Goal: Information Seeking & Learning: Learn about a topic

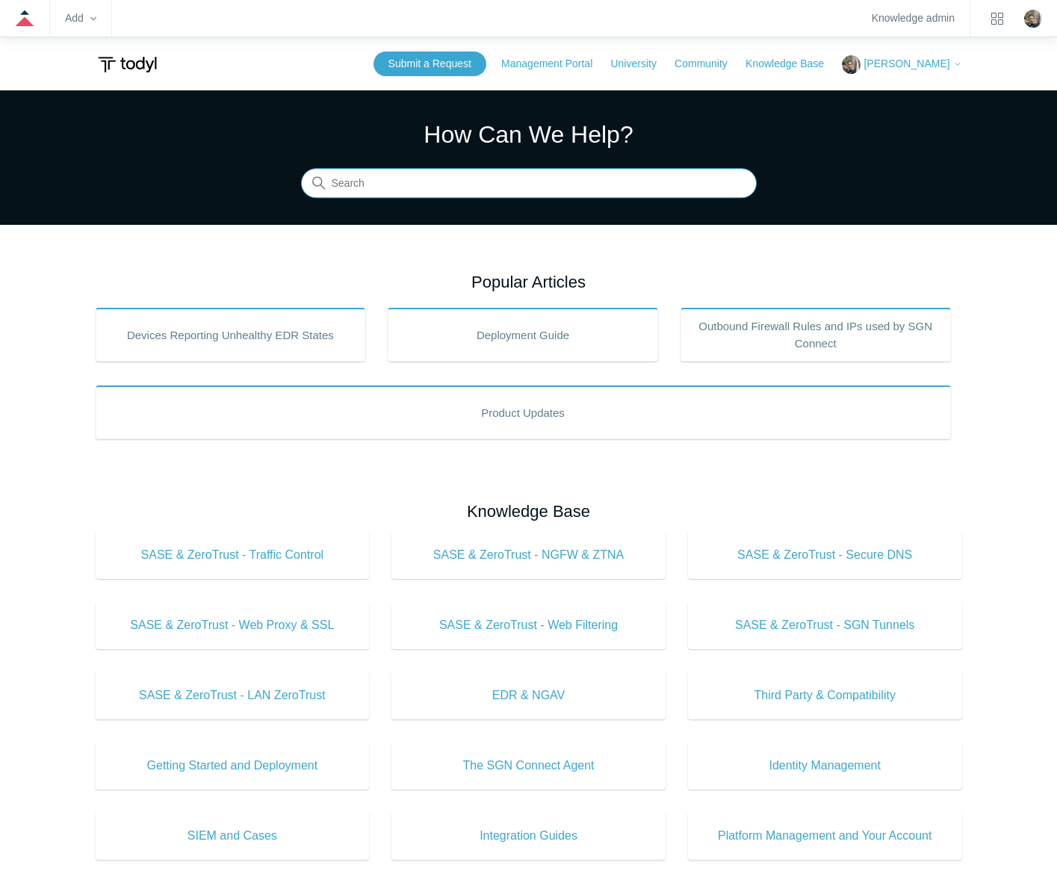
click at [600, 187] on input "Search" at bounding box center [528, 184] width 455 height 30
type input "mac mdm"
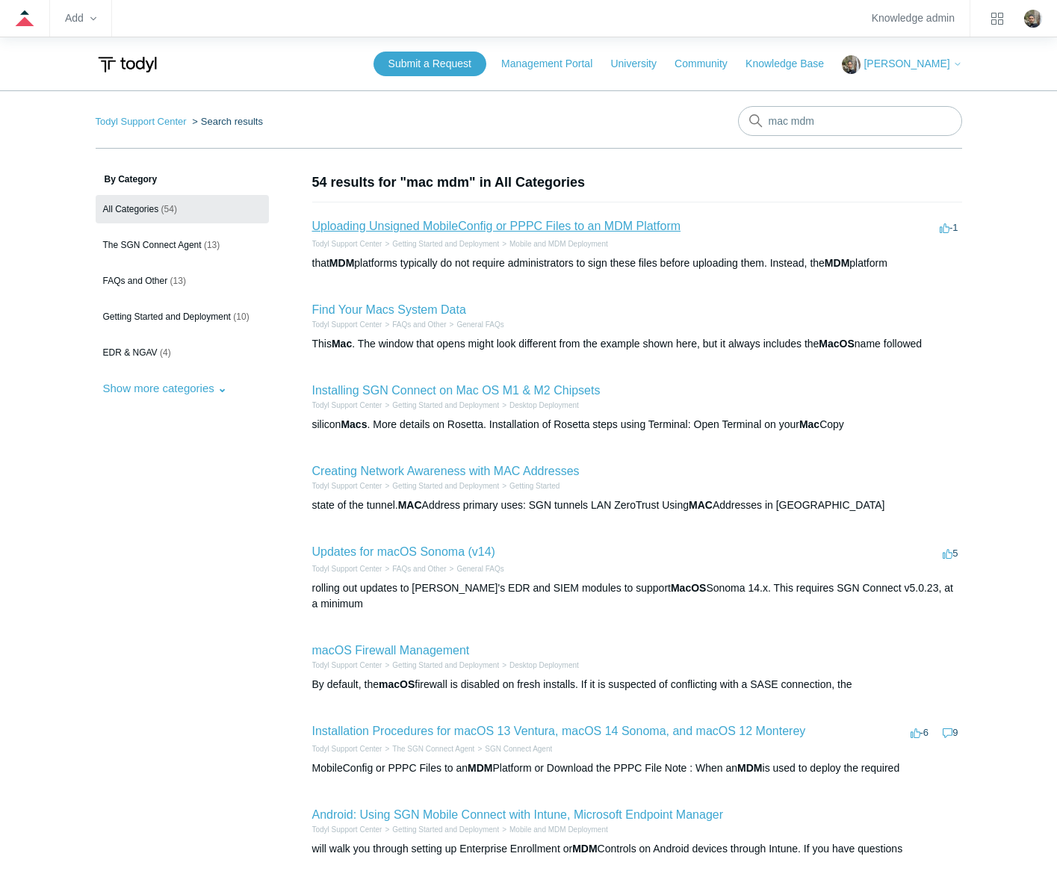
click at [588, 228] on link "Uploading Unsigned MobileConfig or PPPC Files to an MDM Platform" at bounding box center [496, 226] width 369 height 13
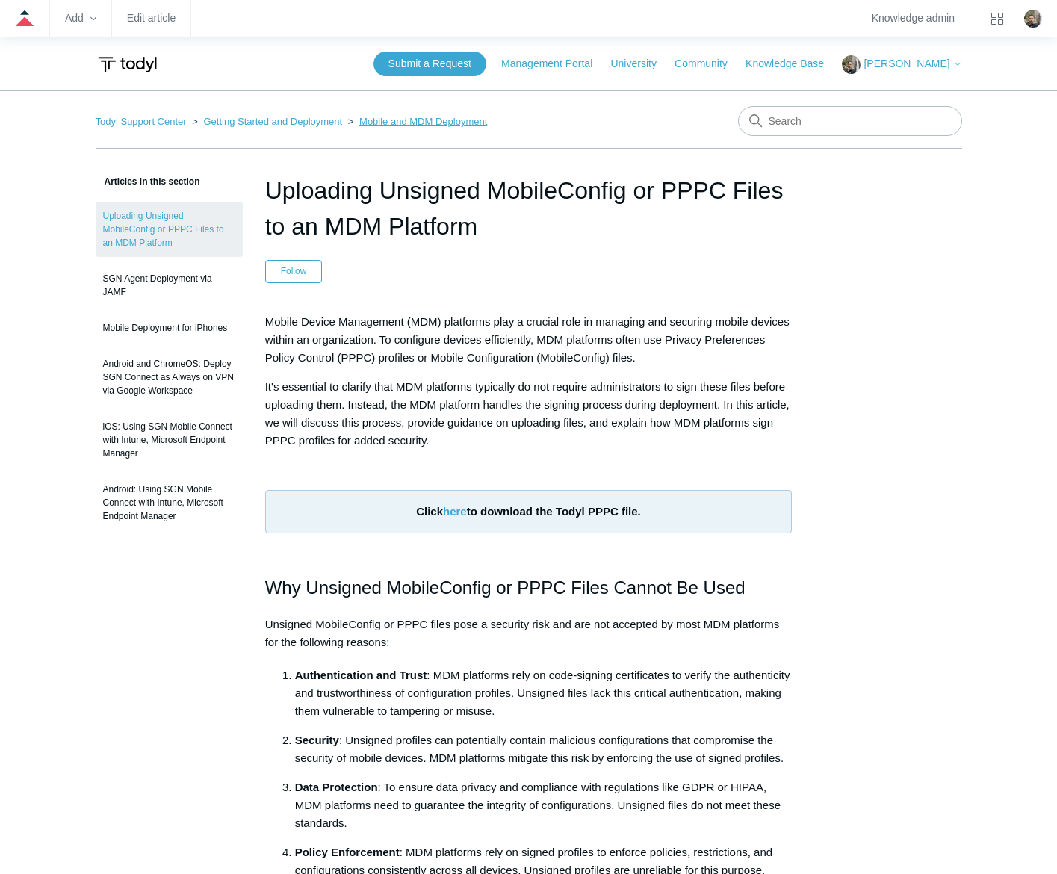
click at [411, 121] on link "Mobile and MDM Deployment" at bounding box center [423, 121] width 128 height 11
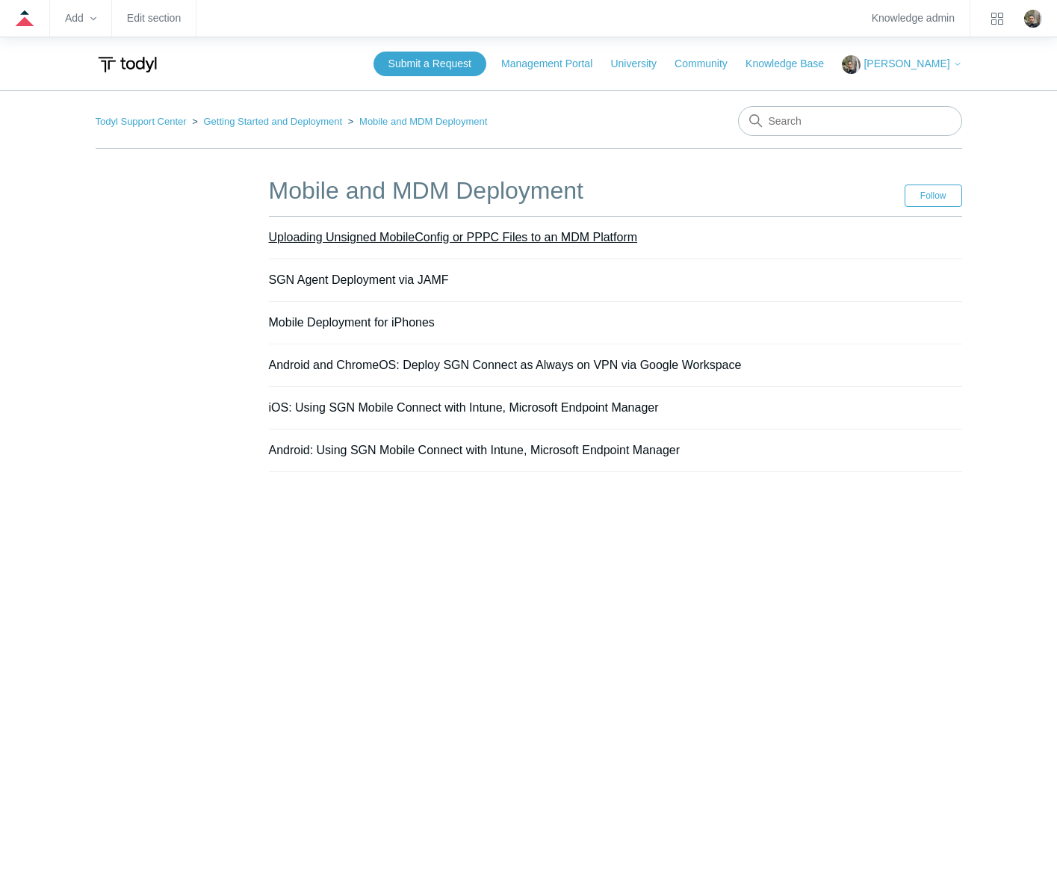
click at [594, 234] on link "Uploading Unsigned MobileConfig or PPPC Files to an MDM Platform" at bounding box center [453, 237] width 369 height 13
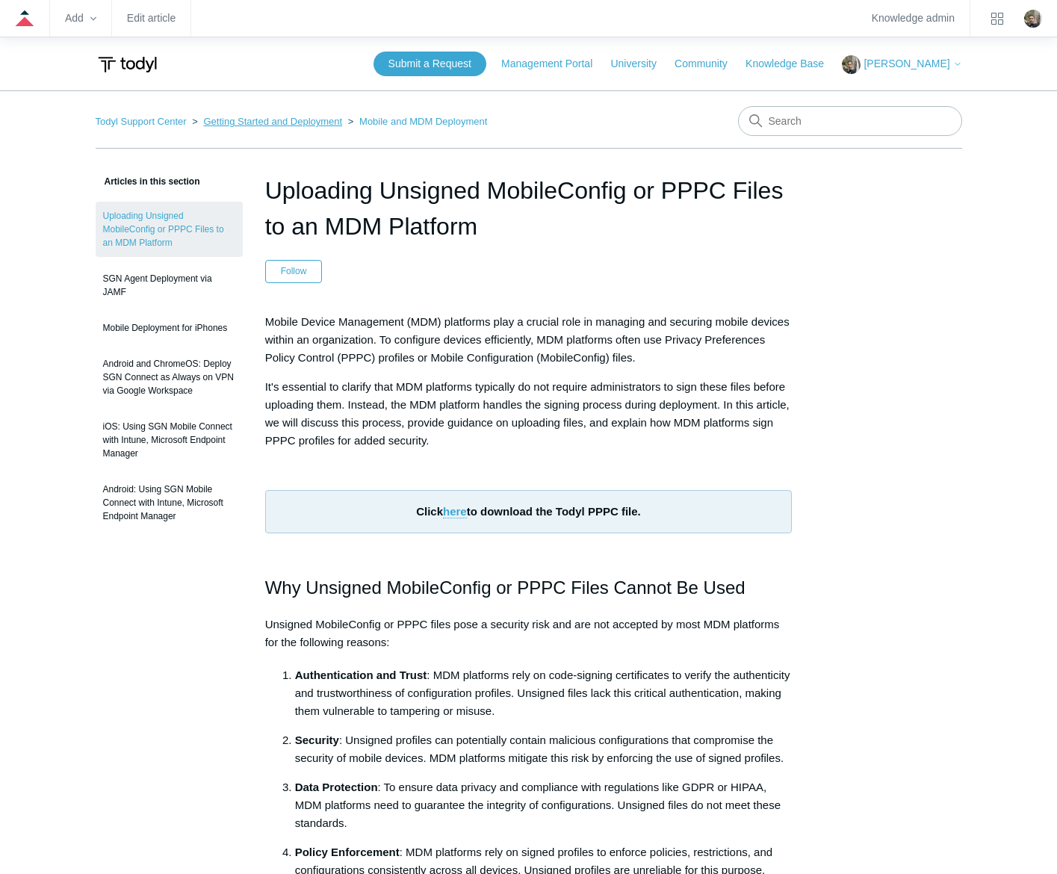
click at [308, 120] on link "Getting Started and Deployment" at bounding box center [272, 121] width 139 height 11
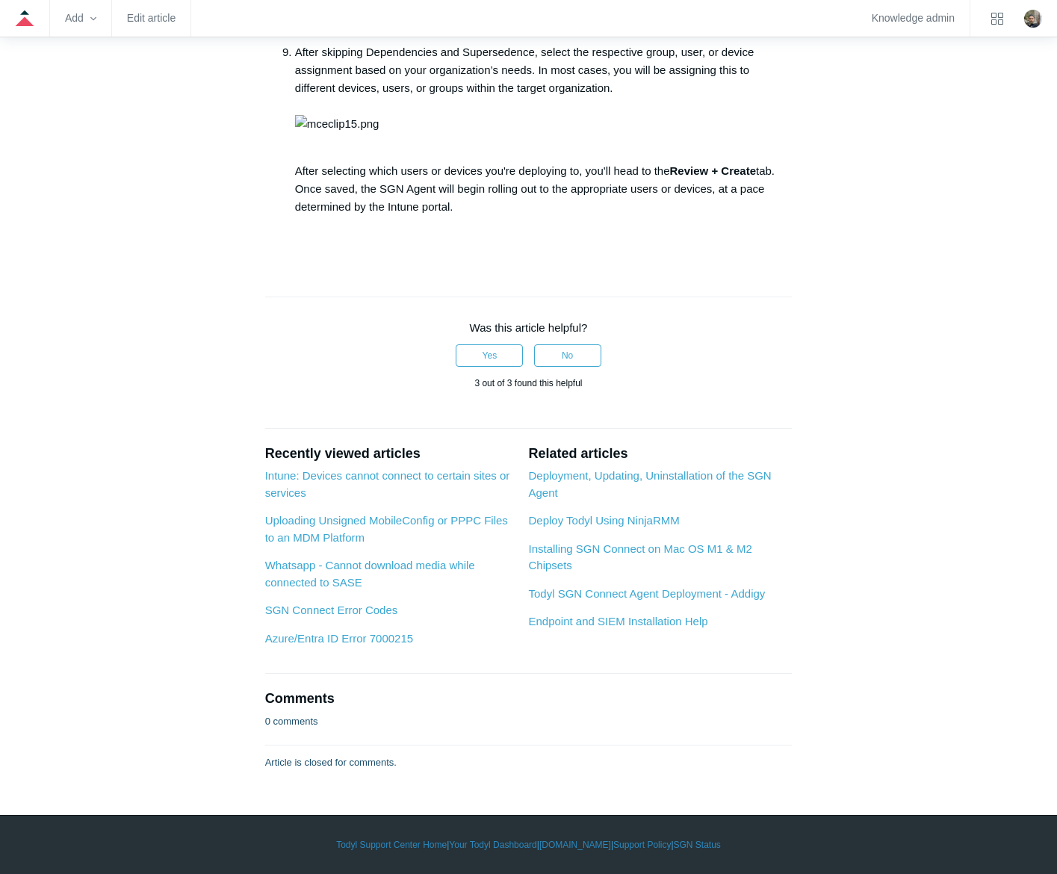
scroll to position [4649, 0]
click at [369, 544] on link "Uploading Unsigned MobileConfig or PPPC Files to an MDM Platform" at bounding box center [386, 529] width 243 height 30
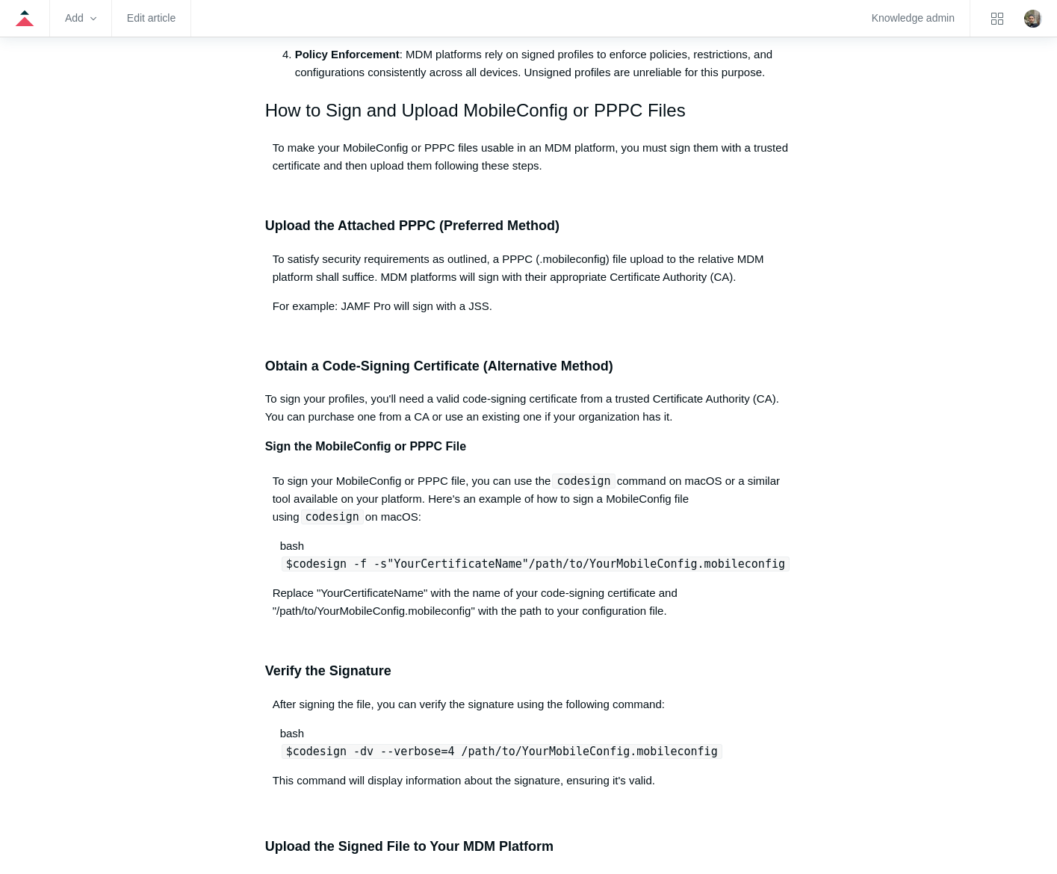
scroll to position [971, 0]
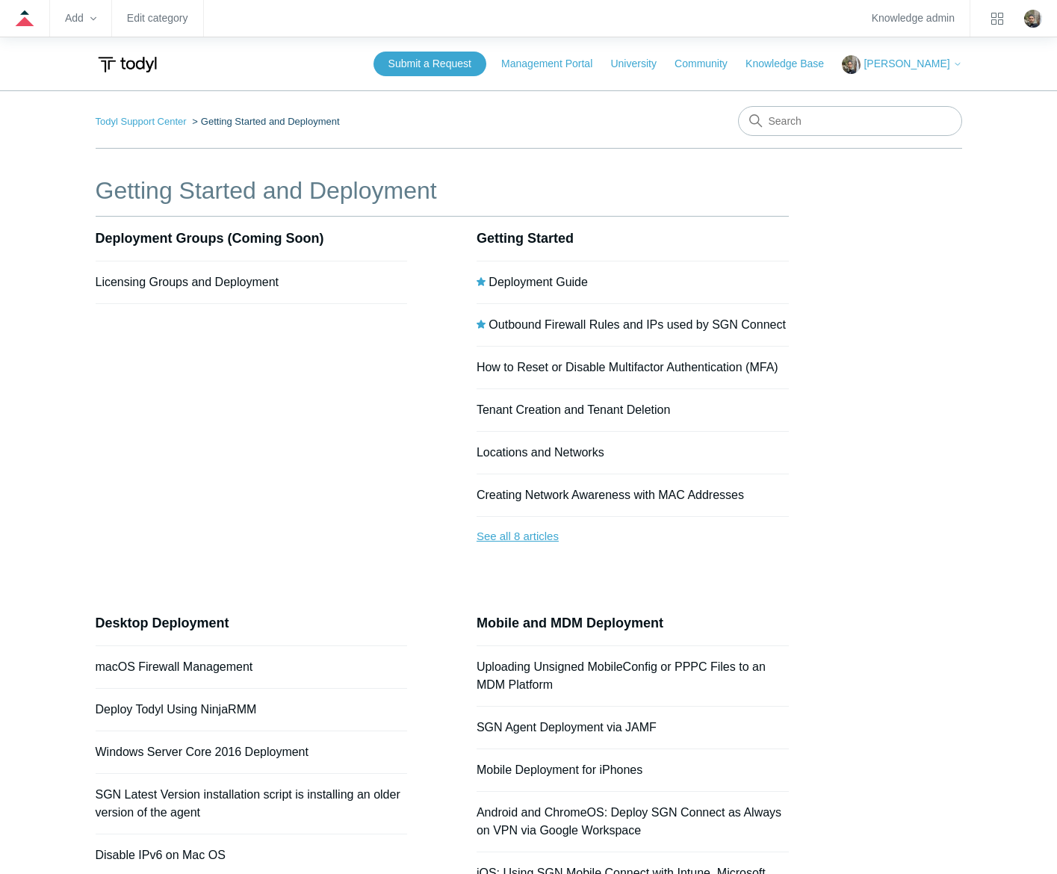
click at [541, 537] on link "See all 8 articles" at bounding box center [632, 537] width 312 height 40
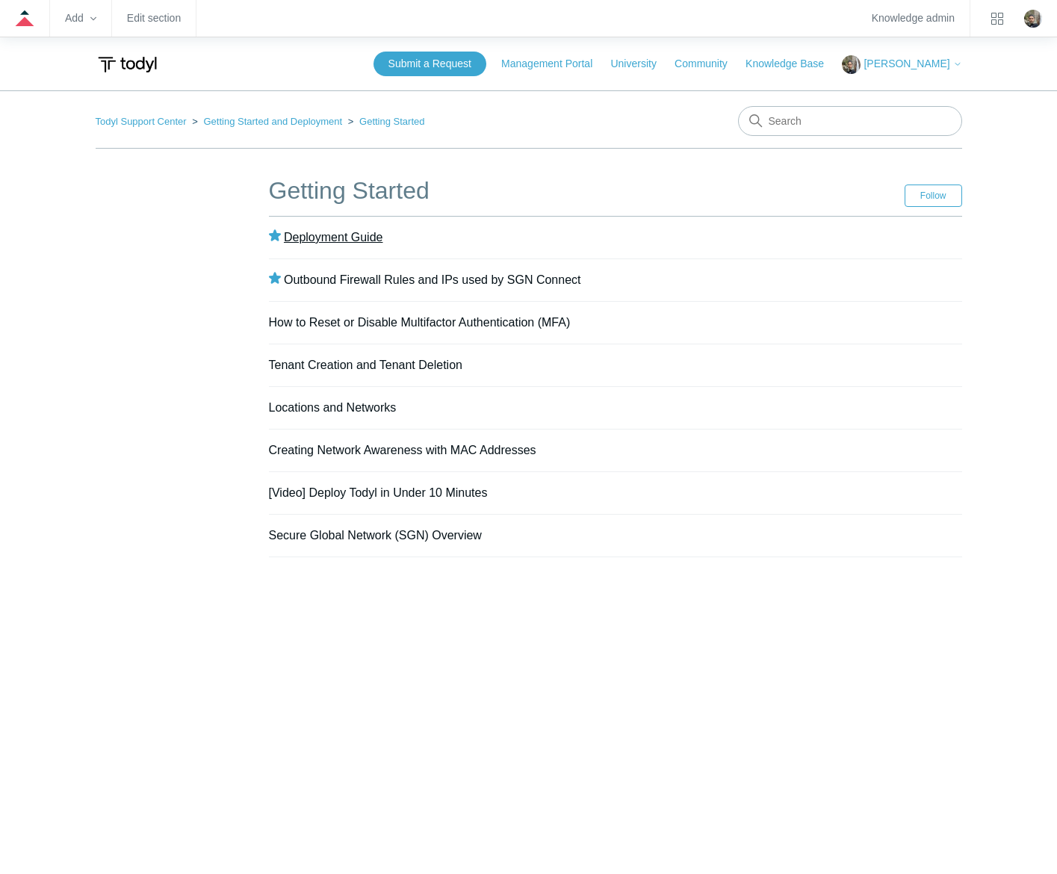
click at [335, 236] on link "Deployment Guide" at bounding box center [333, 237] width 99 height 13
